Goal: Navigation & Orientation: Find specific page/section

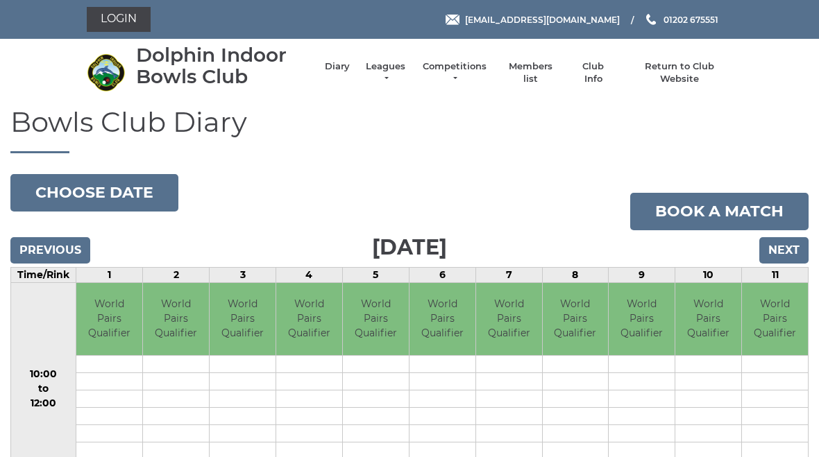
click at [401, 74] on link "Leagues" at bounding box center [386, 72] width 44 height 25
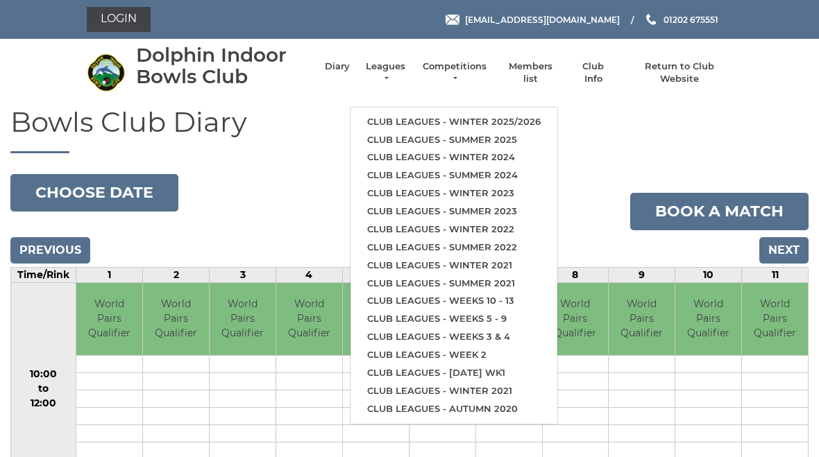
click at [425, 119] on link "Club leagues - Winter 2025/2026" at bounding box center [454, 122] width 207 height 18
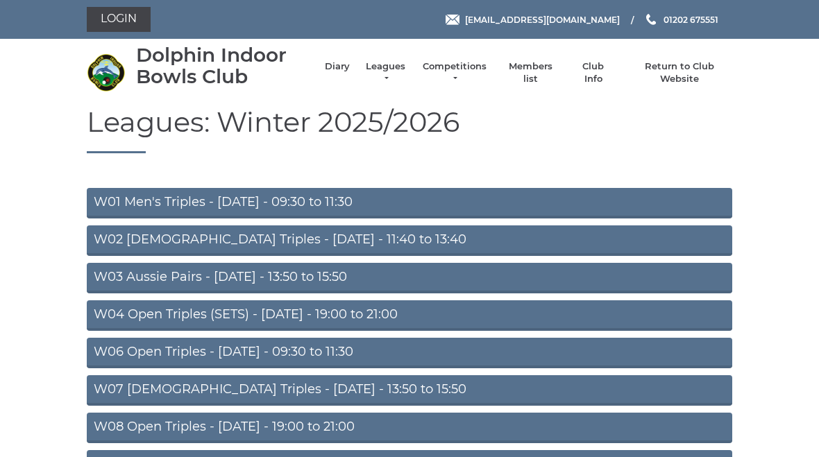
click at [143, 199] on link "W01 Men's Triples - Monday - 09:30 to 11:30" at bounding box center [410, 203] width 646 height 31
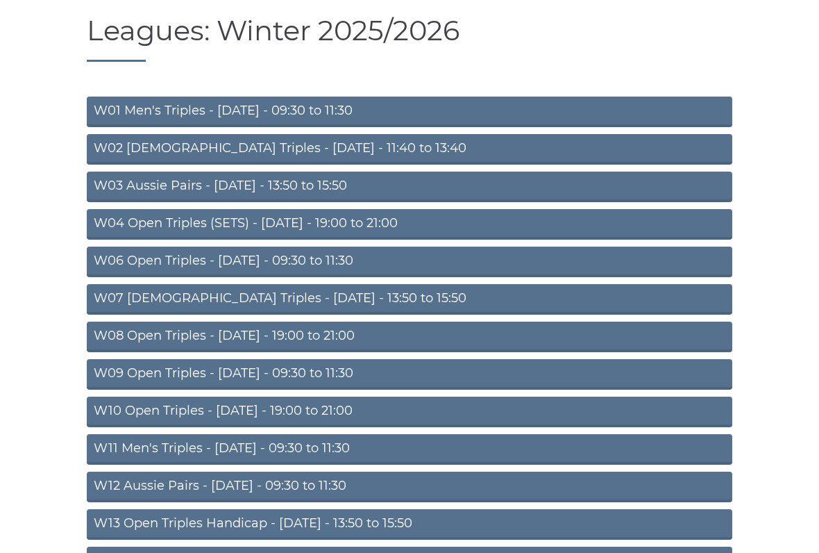
scroll to position [96, 0]
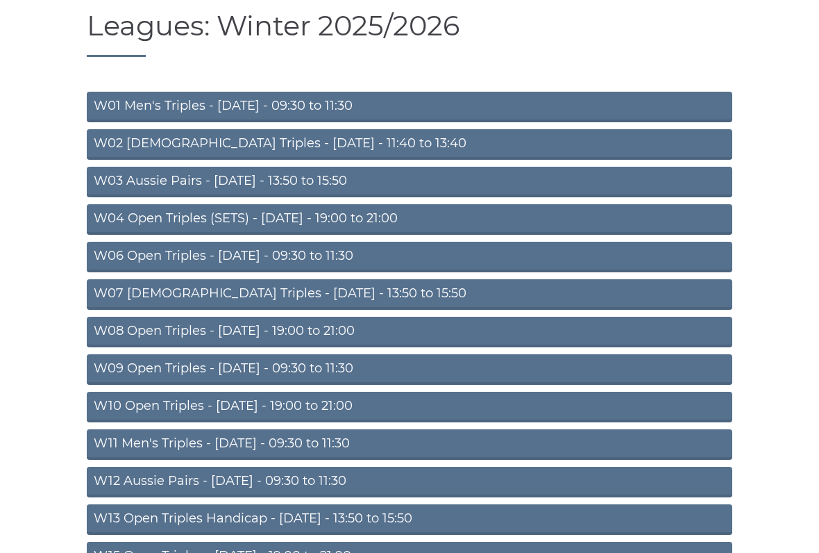
click at [142, 362] on link "W09 Open Triples - Wednesday - 09:30 to 11:30" at bounding box center [410, 370] width 646 height 31
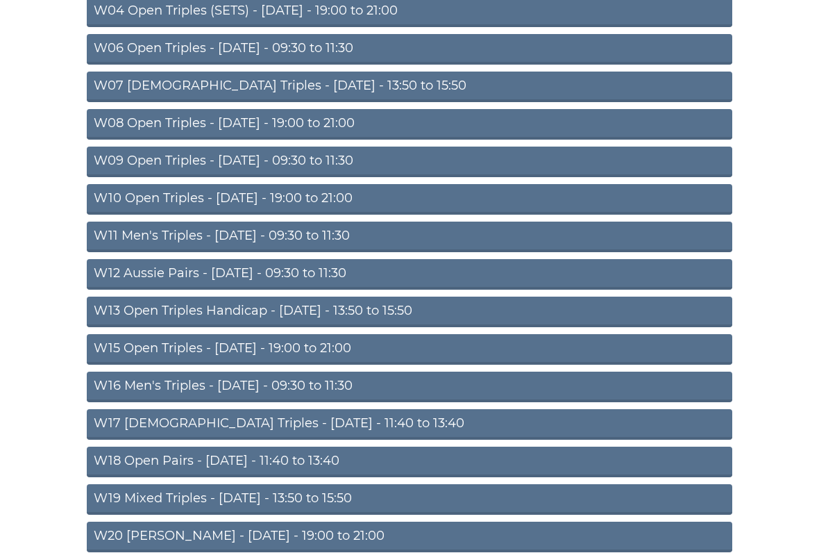
scroll to position [304, 0]
click at [151, 385] on link "W16 Men's Triples - Friday - 09:30 to 11:30" at bounding box center [410, 386] width 646 height 31
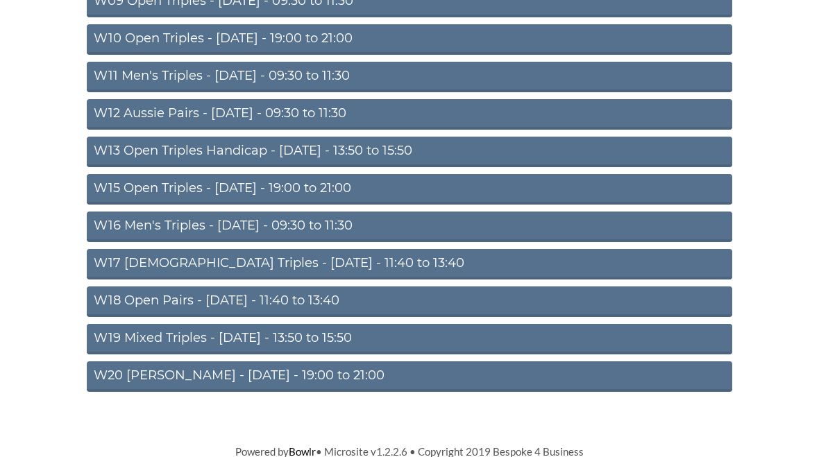
scroll to position [464, 0]
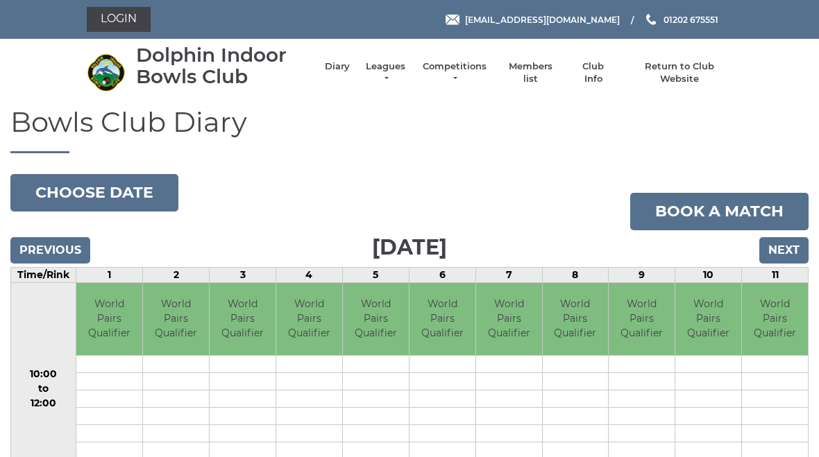
click at [336, 68] on link "Diary" at bounding box center [337, 66] width 25 height 12
click at [343, 85] on div "Dolphin Indoor Bowls Club Diary Leagues Club leagues - Winter 2025/2026 Club le…" at bounding box center [409, 72] width 666 height 57
